Goal: Find contact information: Find contact information

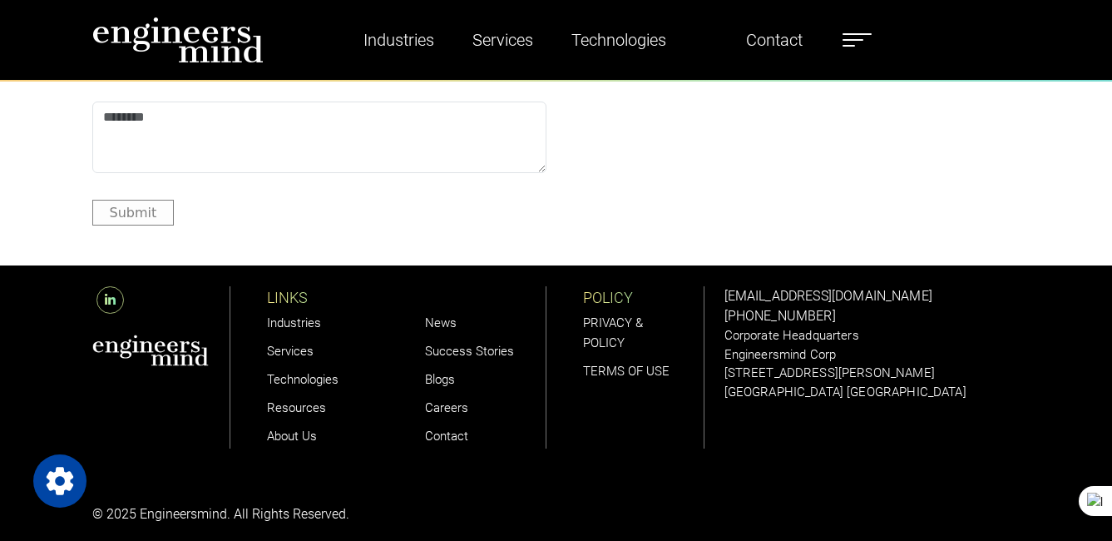
scroll to position [1998, 0]
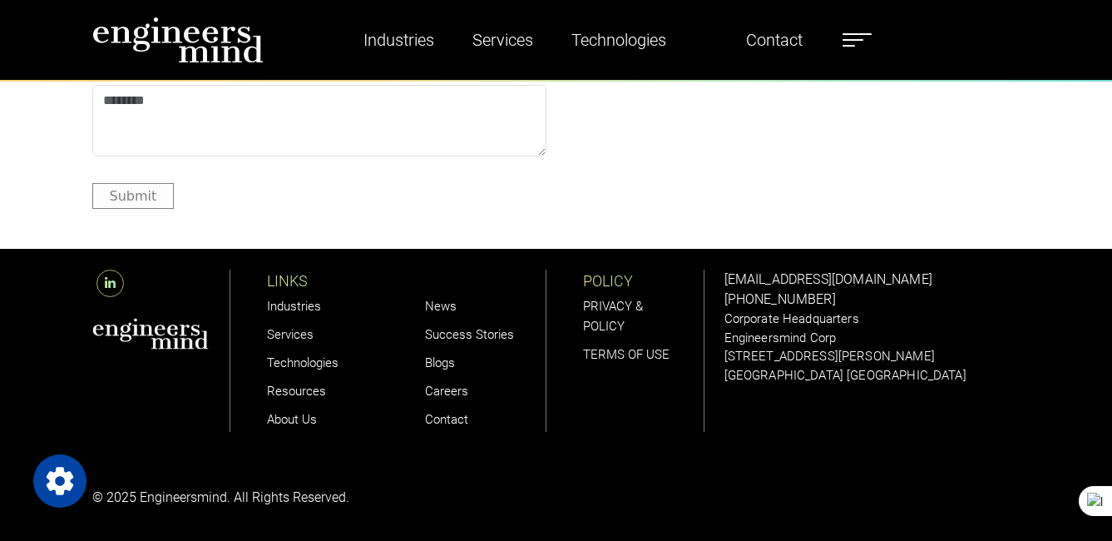
click at [442, 424] on link "Contact" at bounding box center [446, 419] width 43 height 15
